Goal: Information Seeking & Learning: Learn about a topic

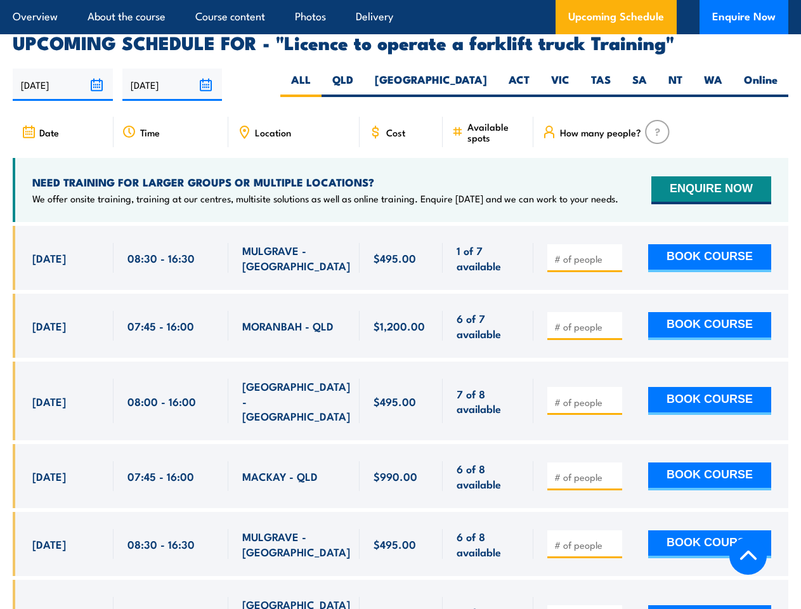
scroll to position [2091, 0]
click at [400, 0] on article "Overview About the course Course content Photos Delivery Upcoming Schedule Enqu…" at bounding box center [400, 17] width 775 height 34
click at [63, 68] on input "[DATE]" at bounding box center [63, 84] width 100 height 32
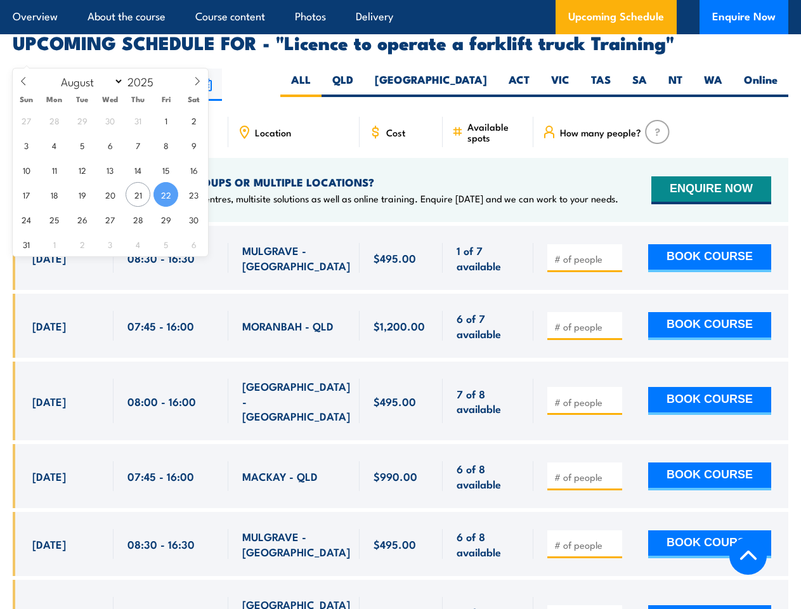
click at [172, 68] on input "[DATE]" at bounding box center [172, 84] width 100 height 32
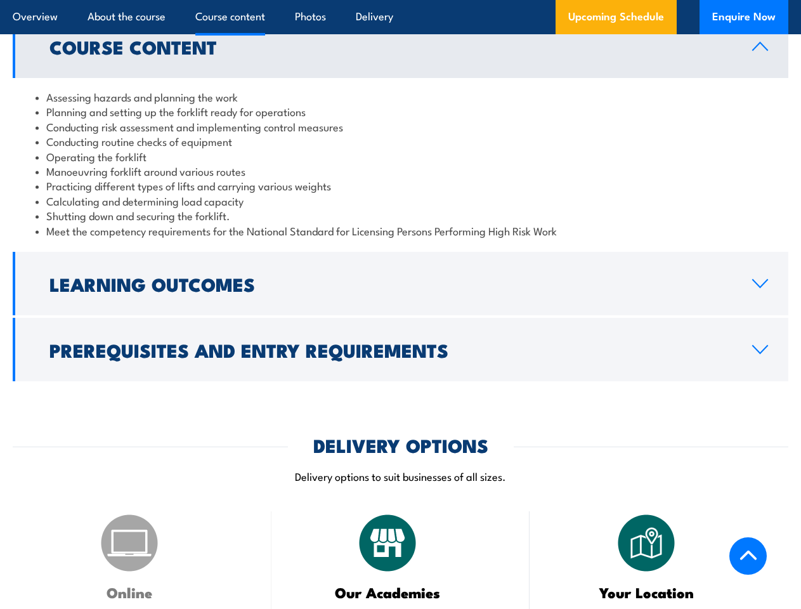
click at [400, 0] on article "Overview About the course Course content Photos Delivery Upcoming Schedule Enqu…" at bounding box center [400, 17] width 775 height 34
click at [400, 275] on h2 "Learning Outcomes" at bounding box center [390, 283] width 682 height 16
